Goal: Information Seeking & Learning: Learn about a topic

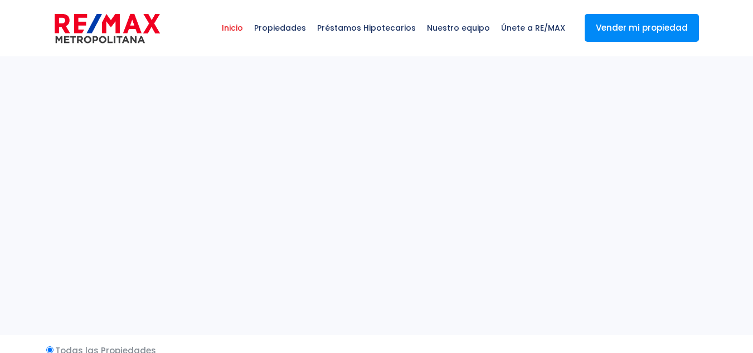
select select
drag, startPoint x: 0, startPoint y: 0, endPoint x: 490, endPoint y: 204, distance: 530.6
click at [490, 204] on sr7-adjuster at bounding box center [376, 195] width 753 height 279
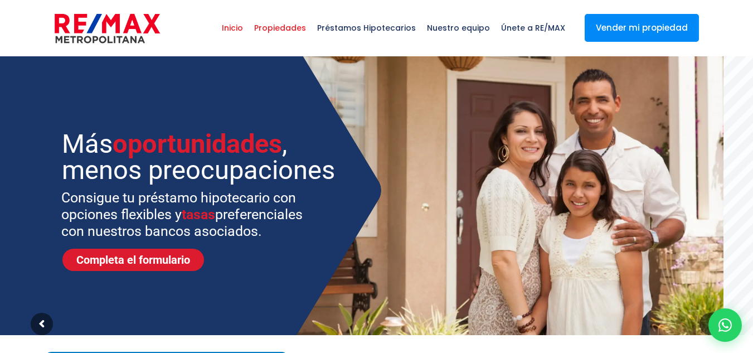
click at [282, 27] on span "Propiedades" at bounding box center [279, 27] width 63 height 33
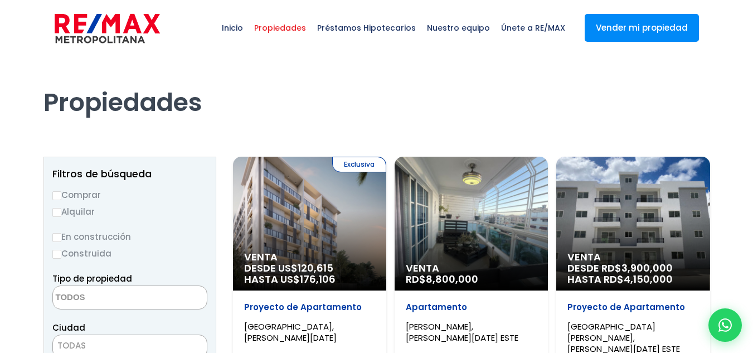
select select
click at [76, 190] on label "Comprar" at bounding box center [129, 195] width 155 height 14
click at [61, 191] on input "Comprar" at bounding box center [56, 195] width 9 height 9
radio input "true"
click at [91, 290] on textarea "Search" at bounding box center [107, 298] width 108 height 24
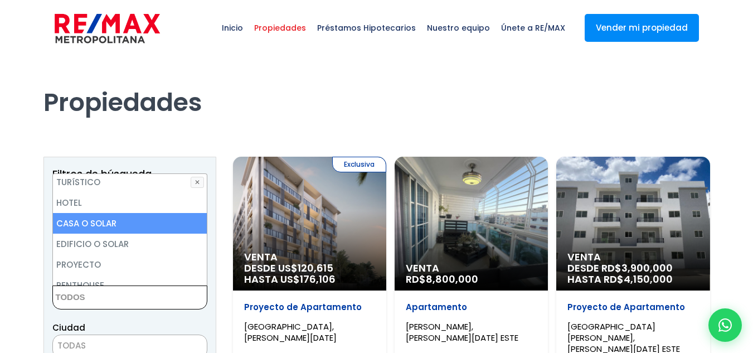
scroll to position [218, 0]
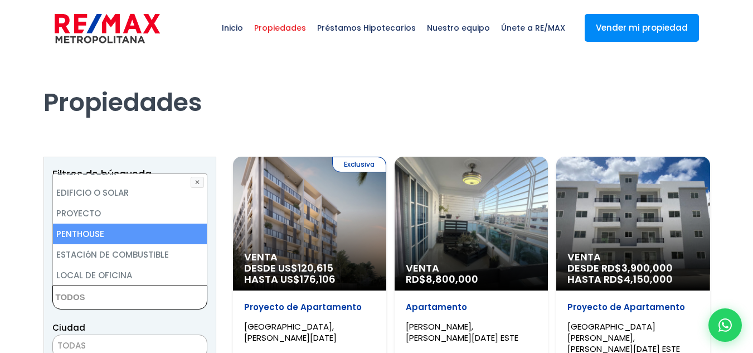
click at [105, 242] on li "PENTHOUSE" at bounding box center [130, 233] width 154 height 21
select select "penthouse"
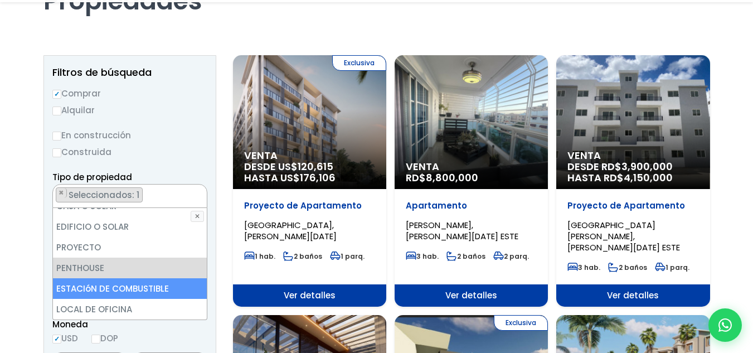
scroll to position [223, 0]
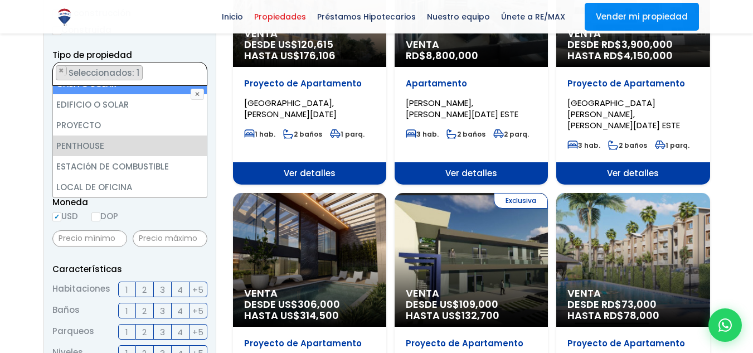
click at [170, 71] on ul "× Seleccionados: 1" at bounding box center [123, 74] width 140 height 24
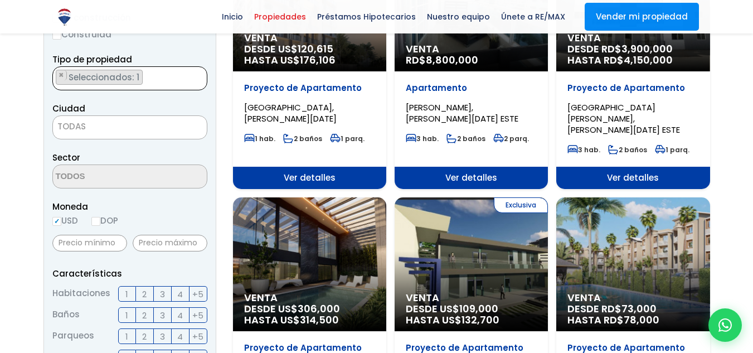
click at [121, 131] on span "TODAS" at bounding box center [130, 127] width 154 height 16
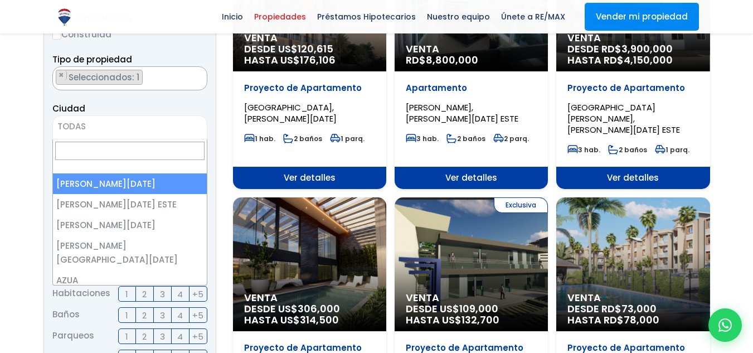
select select "1"
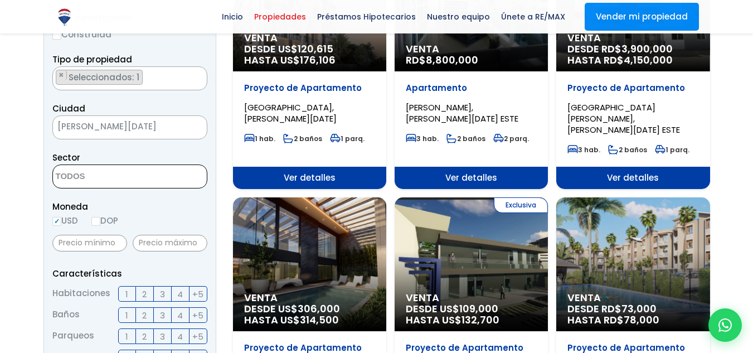
click at [141, 175] on textarea "Search" at bounding box center [107, 177] width 108 height 24
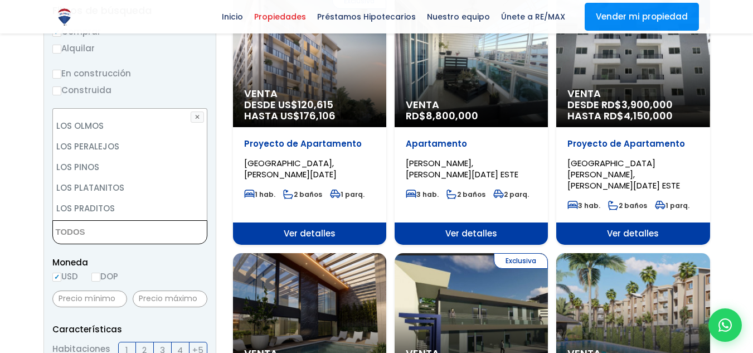
scroll to position [3286, 0]
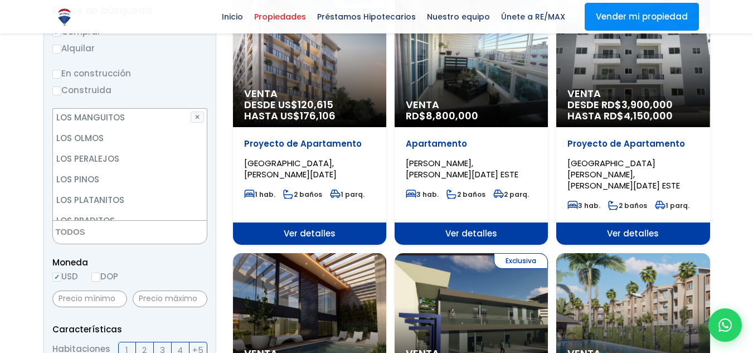
click at [109, 231] on li "LOS PRADOS" at bounding box center [130, 241] width 154 height 21
select select "111"
click at [136, 231] on li "LOS PRADOS" at bounding box center [130, 241] width 154 height 21
click at [144, 231] on li "LOS PRADOS" at bounding box center [130, 241] width 154 height 21
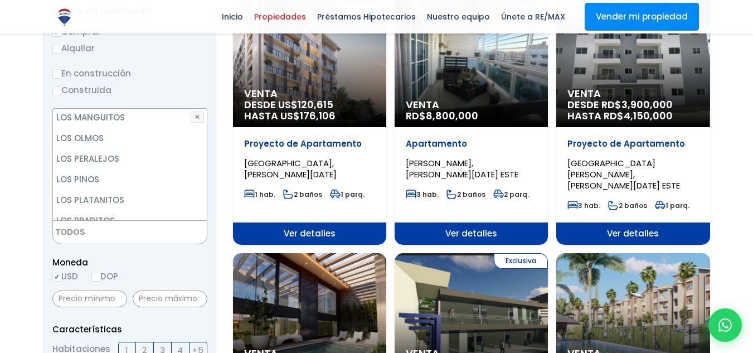
select select "111"
click at [175, 284] on div "Moneda USD DOP" at bounding box center [129, 270] width 155 height 31
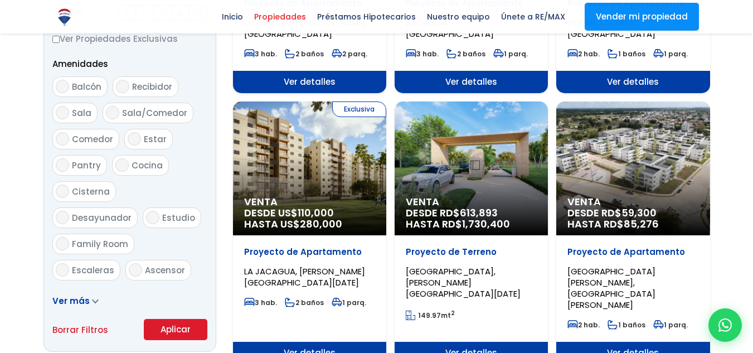
scroll to position [720, 0]
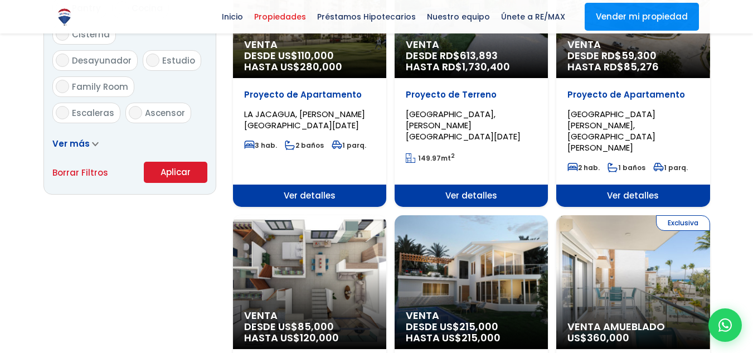
click at [174, 174] on button "Aplicar" at bounding box center [175, 172] width 63 height 21
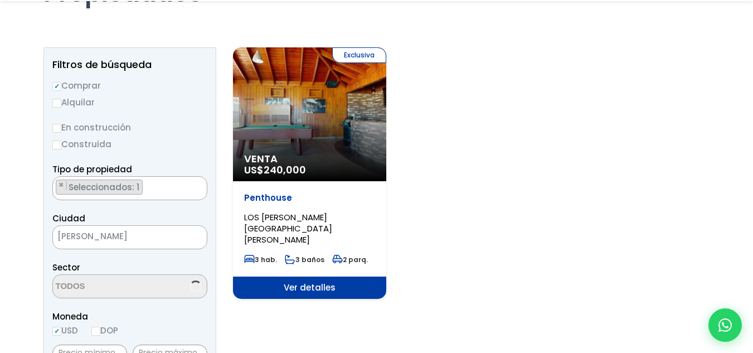
scroll to position [111, 0]
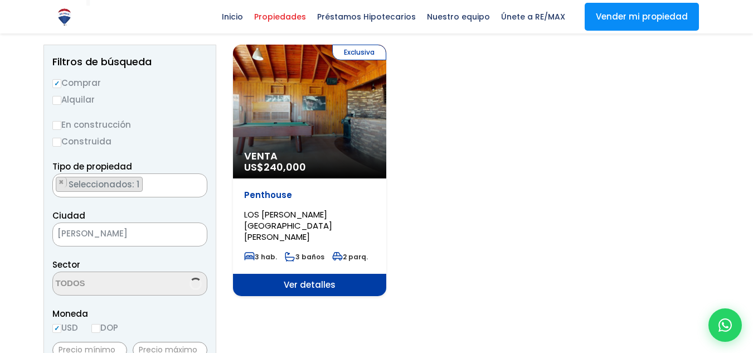
select select "111"
click at [312, 136] on div "Exclusiva Venta US$ 240,000" at bounding box center [309, 112] width 153 height 134
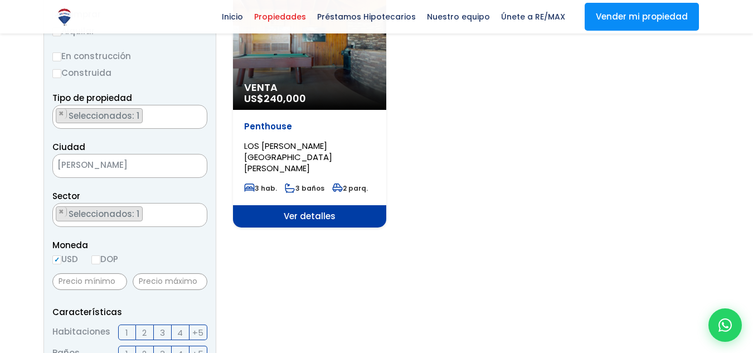
scroll to position [115, 0]
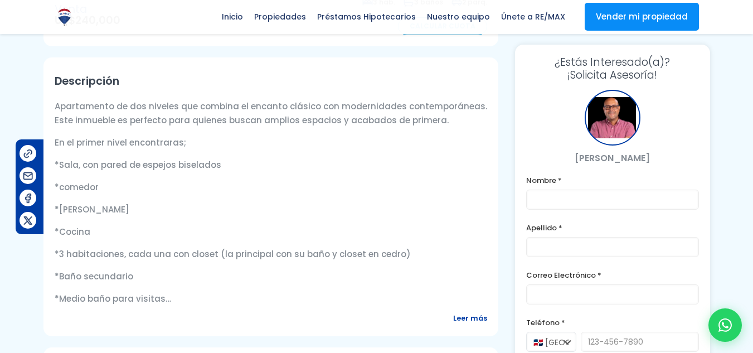
scroll to position [390, 0]
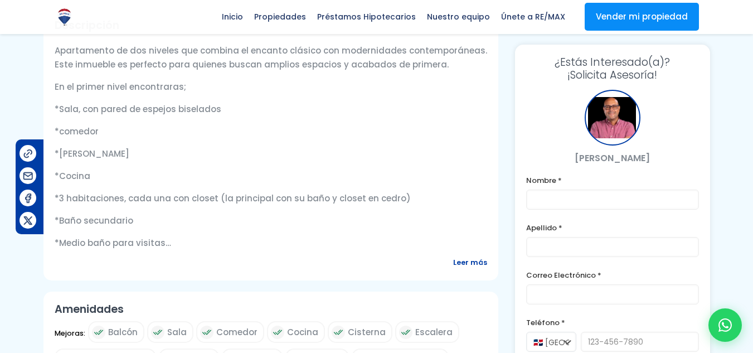
click at [468, 259] on span "Leer más" at bounding box center [470, 262] width 34 height 14
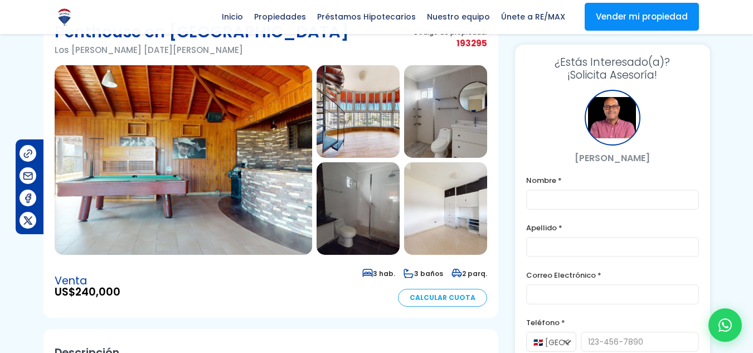
scroll to position [0, 0]
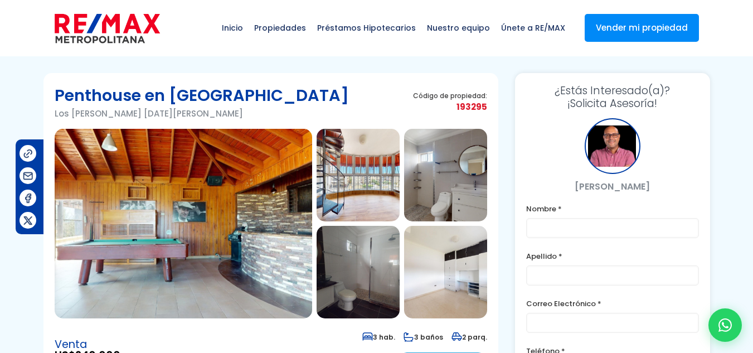
click at [197, 221] on img at bounding box center [183, 223] width 257 height 189
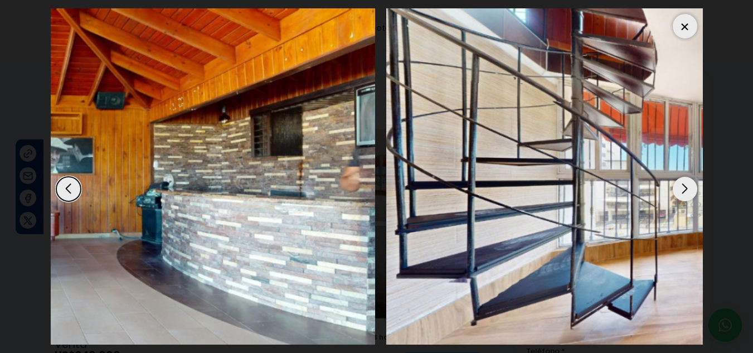
click at [50, 143] on img "1 / 13" at bounding box center [49, 176] width 652 height 336
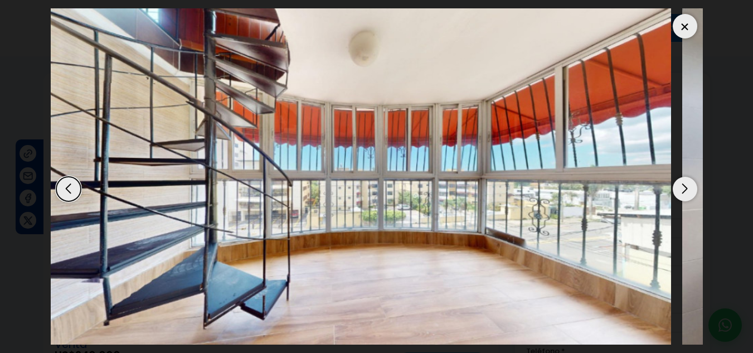
click at [168, 175] on img "2 / 13" at bounding box center [345, 176] width 652 height 336
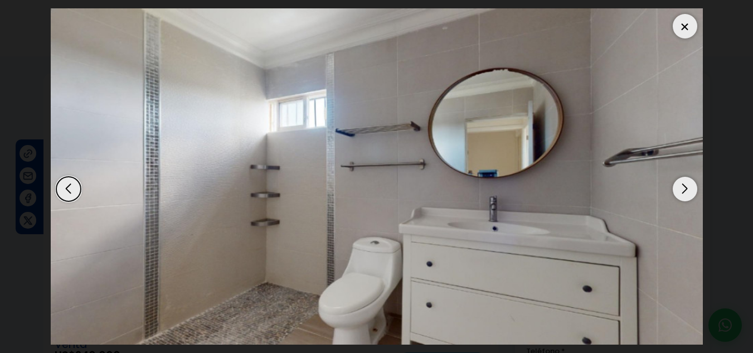
click at [123, 180] on img "3 / 13" at bounding box center [377, 176] width 652 height 336
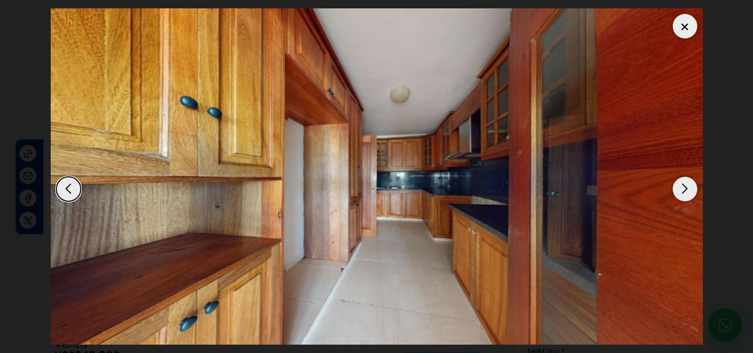
click at [304, 160] on div at bounding box center [377, 176] width 652 height 336
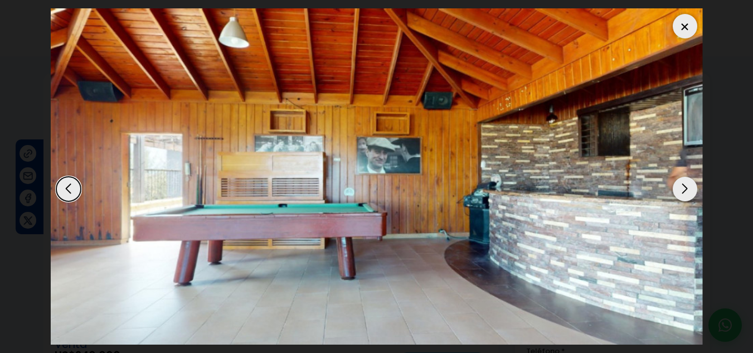
click at [691, 31] on div at bounding box center [684, 26] width 25 height 25
